Goal: Task Accomplishment & Management: Use online tool/utility

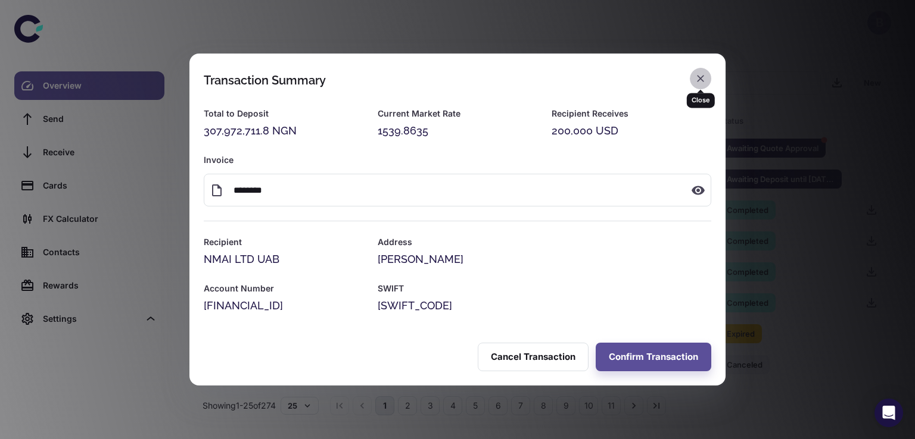
click at [703, 79] on icon "button" at bounding box center [700, 79] width 12 height 12
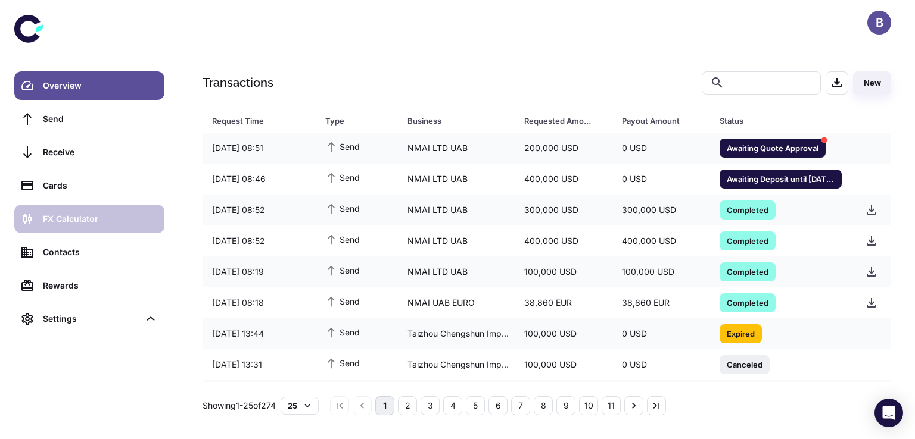
click at [67, 215] on div "FX Calculator" at bounding box center [100, 219] width 114 height 13
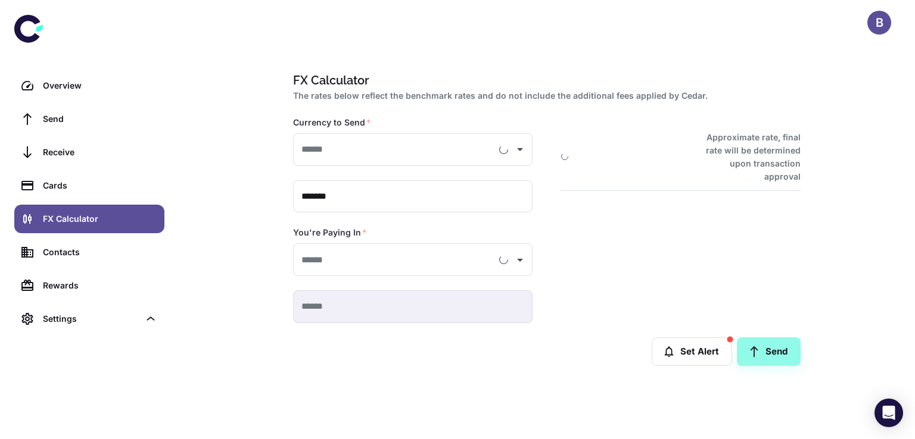
type input "**********"
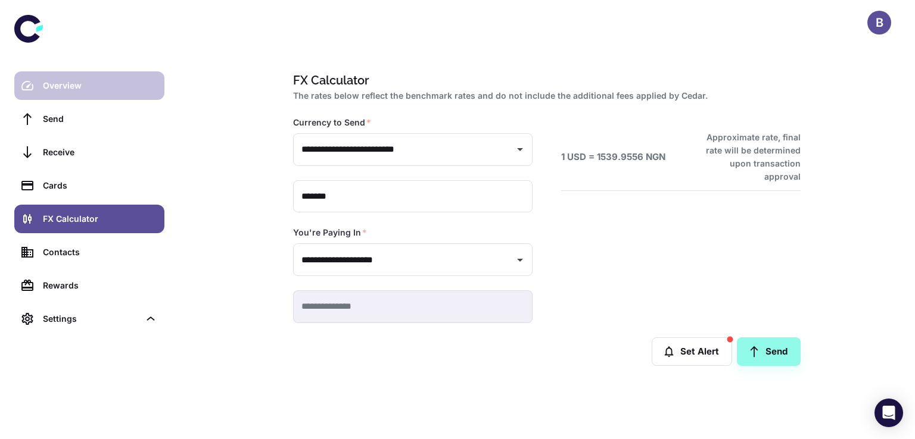
click at [71, 84] on div "Overview" at bounding box center [100, 85] width 114 height 13
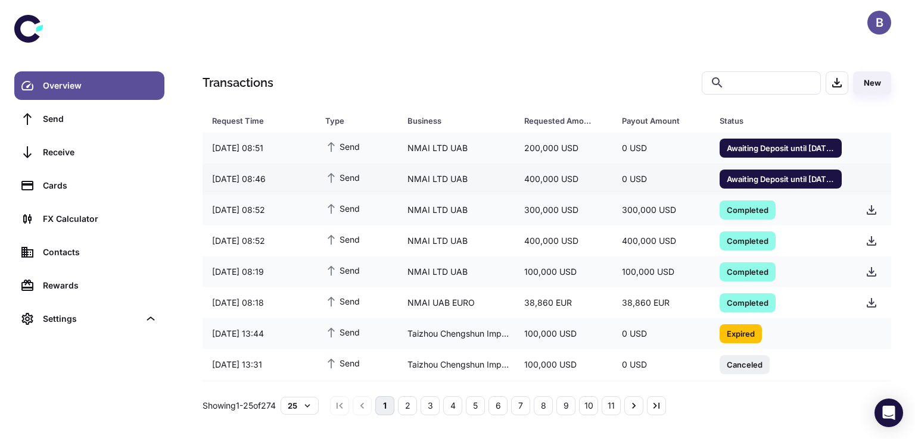
click at [797, 181] on span "Awaiting Deposit until [DATE] 11:50" at bounding box center [780, 179] width 122 height 12
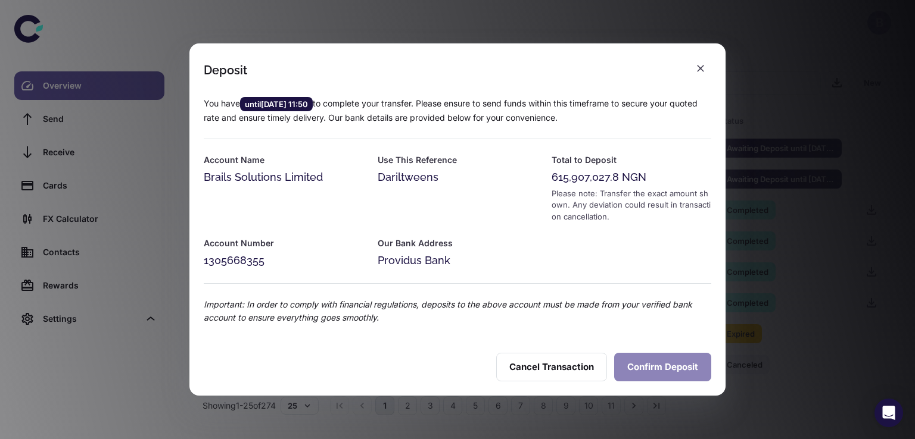
click at [649, 373] on button "Confirm Deposit" at bounding box center [662, 367] width 97 height 29
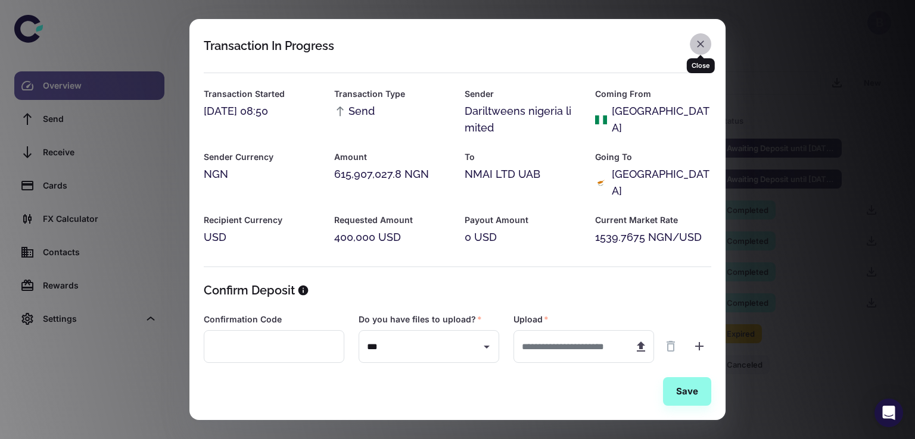
click at [700, 43] on icon "button" at bounding box center [700, 43] width 7 height 7
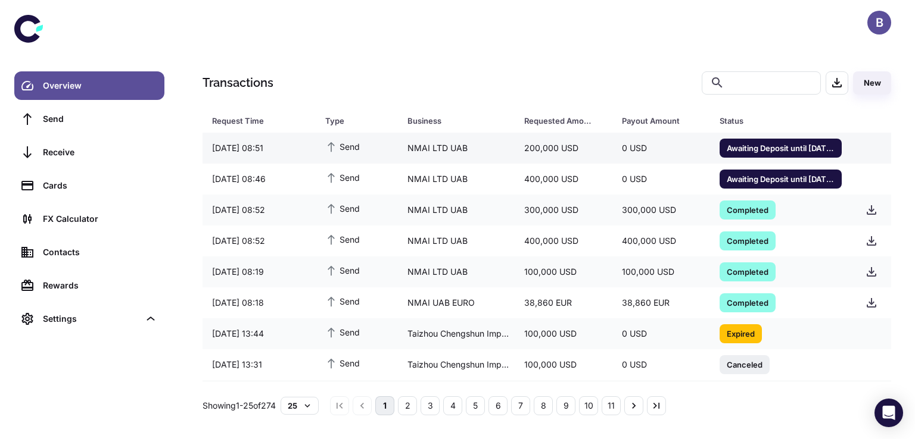
click at [749, 149] on span "Awaiting Deposit until [DATE] 11:59" at bounding box center [780, 148] width 122 height 12
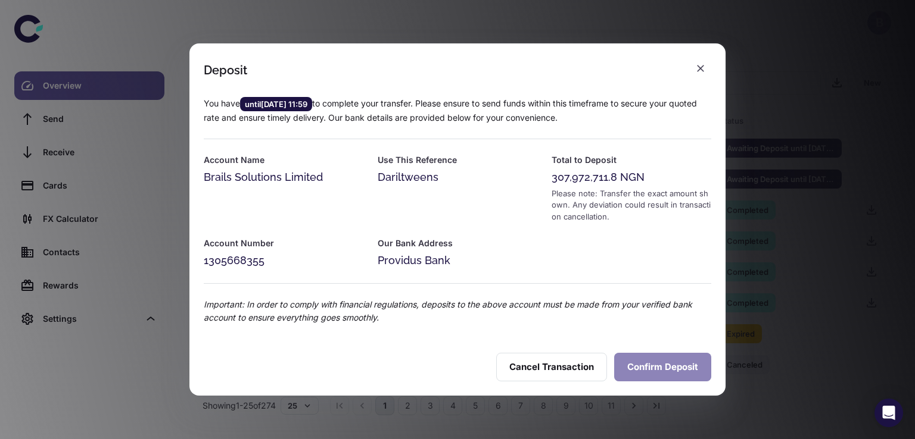
click at [646, 373] on button "Confirm Deposit" at bounding box center [662, 367] width 97 height 29
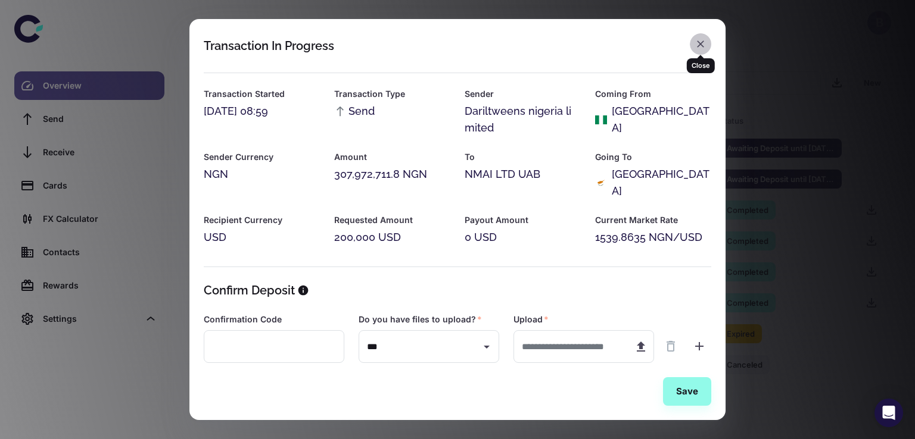
click at [698, 42] on icon "button" at bounding box center [700, 43] width 7 height 7
